Goal: Transaction & Acquisition: Obtain resource

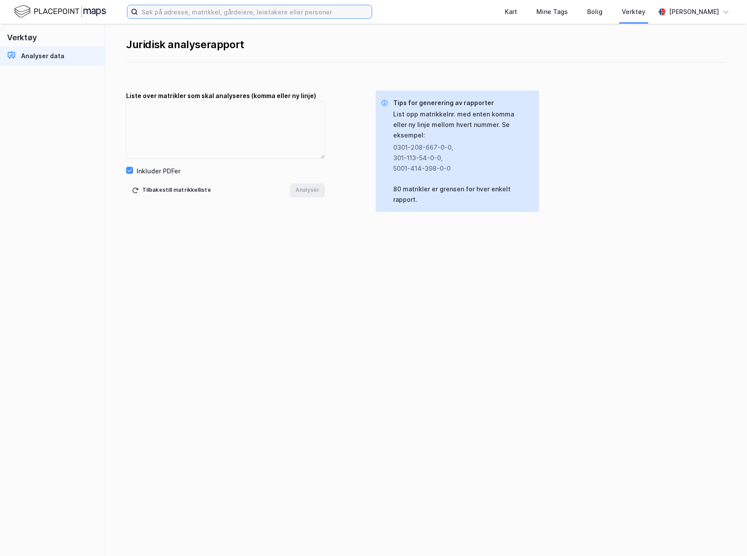
click at [167, 13] on input at bounding box center [255, 11] width 234 height 13
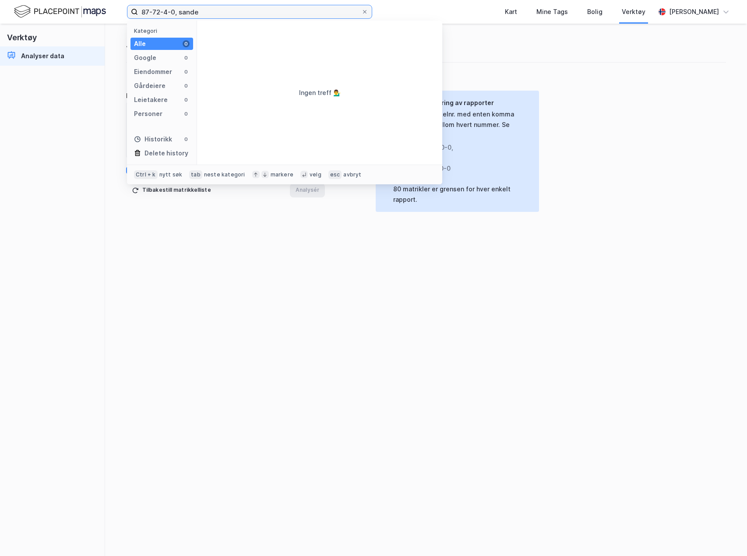
click at [174, 13] on input "87-72-4-0, sande" at bounding box center [249, 11] width 223 height 13
type input "87-72-0-4, sande"
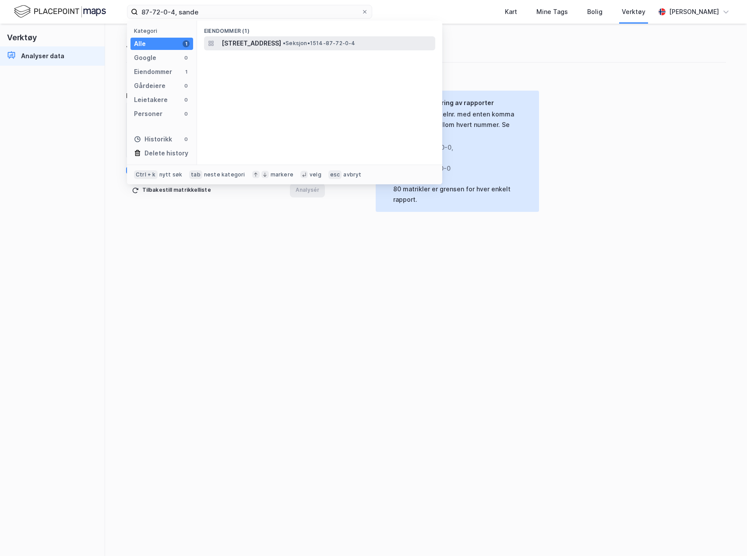
click at [246, 45] on span "[STREET_ADDRESS]" at bounding box center [251, 43] width 60 height 11
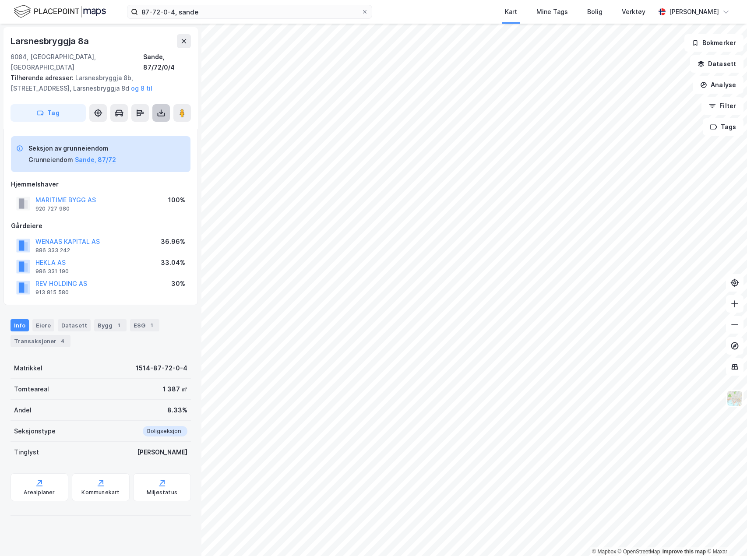
click at [156, 106] on button at bounding box center [161, 113] width 18 height 18
click at [137, 127] on div "Last ned grunnbok" at bounding box center [117, 130] width 51 height 7
